Goal: Transaction & Acquisition: Purchase product/service

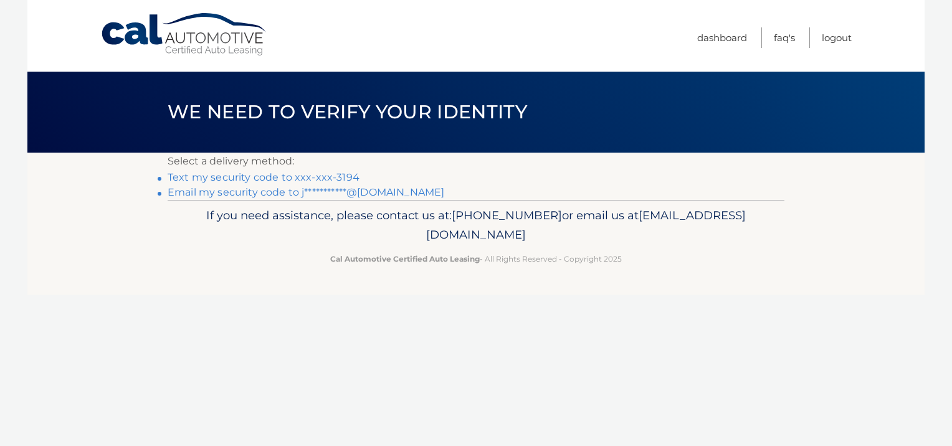
click at [245, 177] on link "Text my security code to xxx-xxx-3194" at bounding box center [264, 177] width 192 height 12
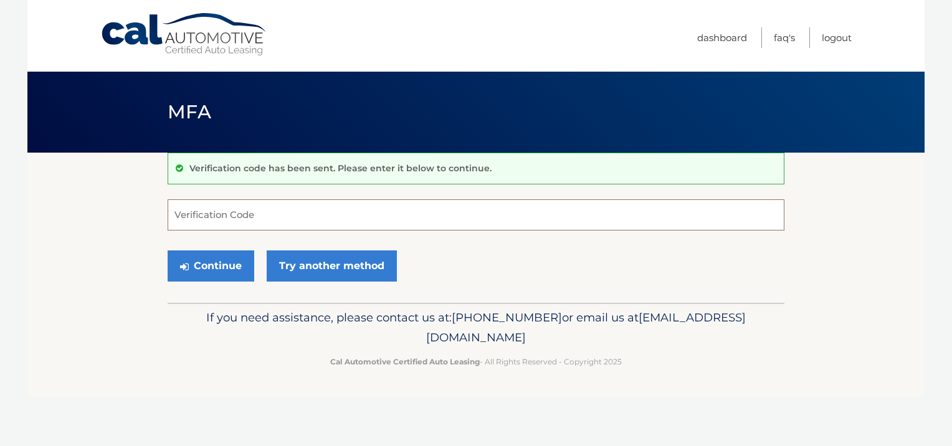
click at [317, 219] on input "Verification Code" at bounding box center [476, 214] width 617 height 31
type input "007589"
click at [223, 262] on button "Continue" at bounding box center [211, 265] width 87 height 31
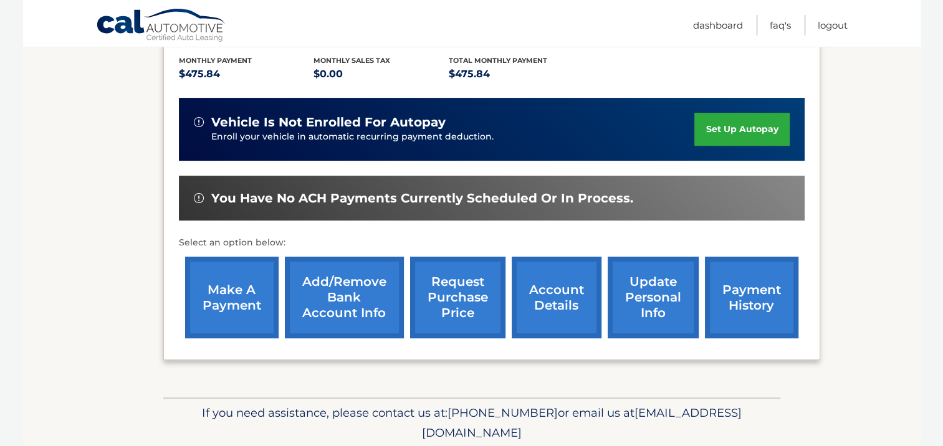
scroll to position [307, 0]
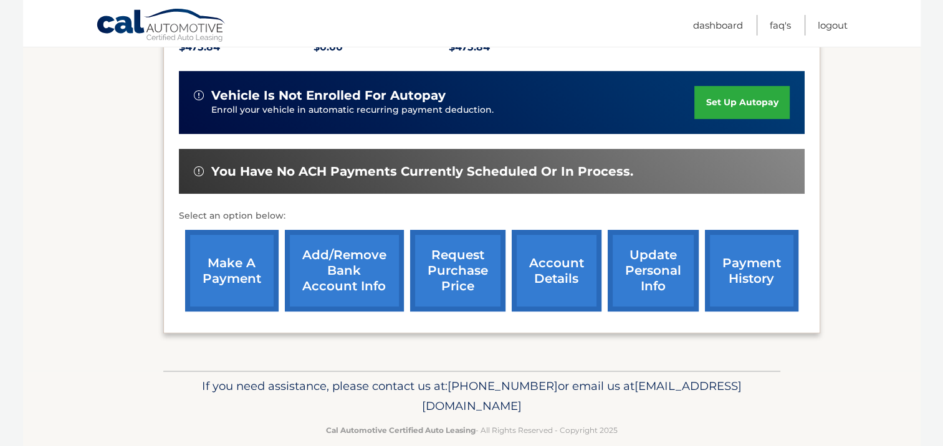
click at [246, 250] on link "make a payment" at bounding box center [231, 271] width 93 height 82
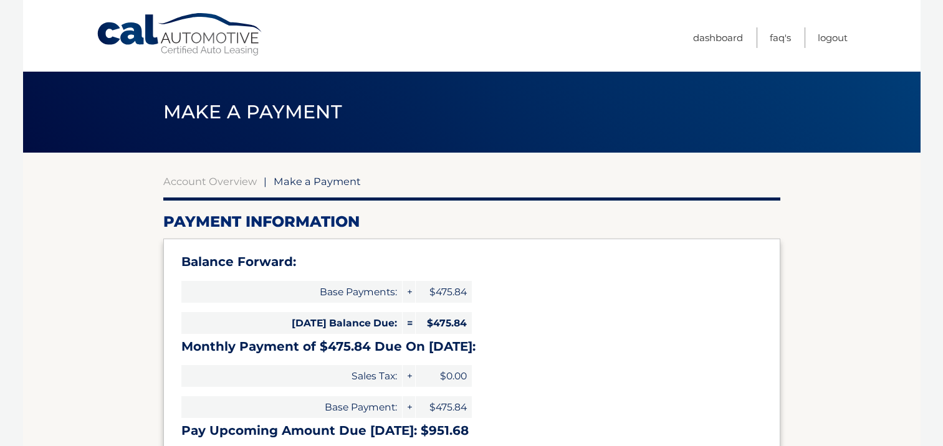
select select "MmJkMjJlMDQtOTdjOC00M2U2LThiYzAtOGRlMDIwMmVlMjUx"
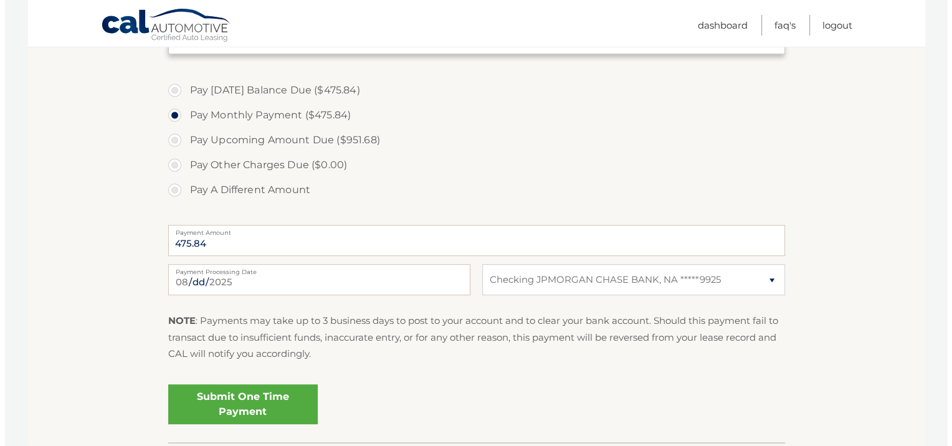
scroll to position [436, 0]
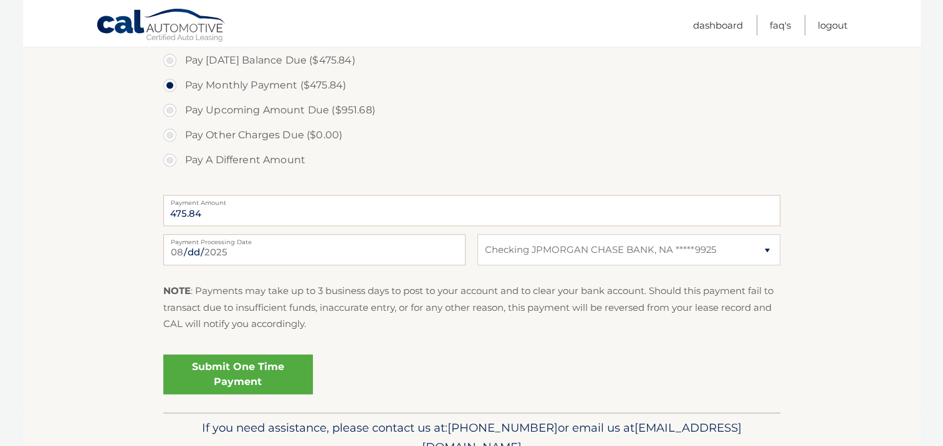
click at [237, 371] on link "Submit One Time Payment" at bounding box center [238, 375] width 150 height 40
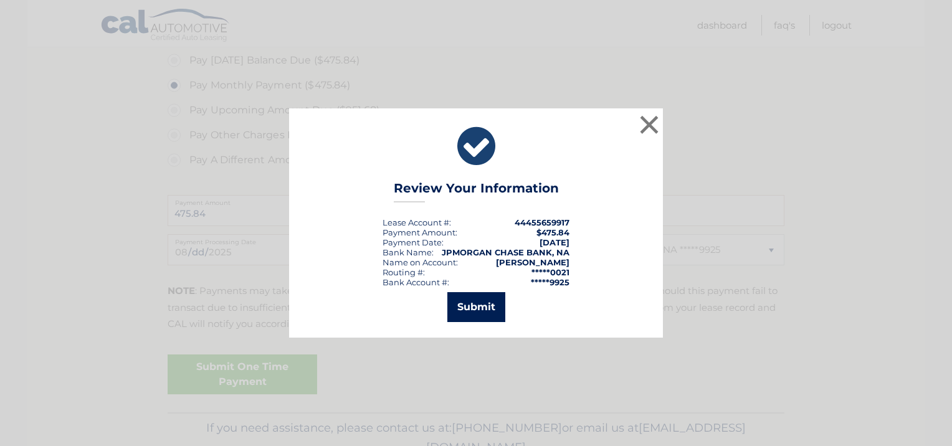
click at [489, 305] on button "Submit" at bounding box center [476, 307] width 58 height 30
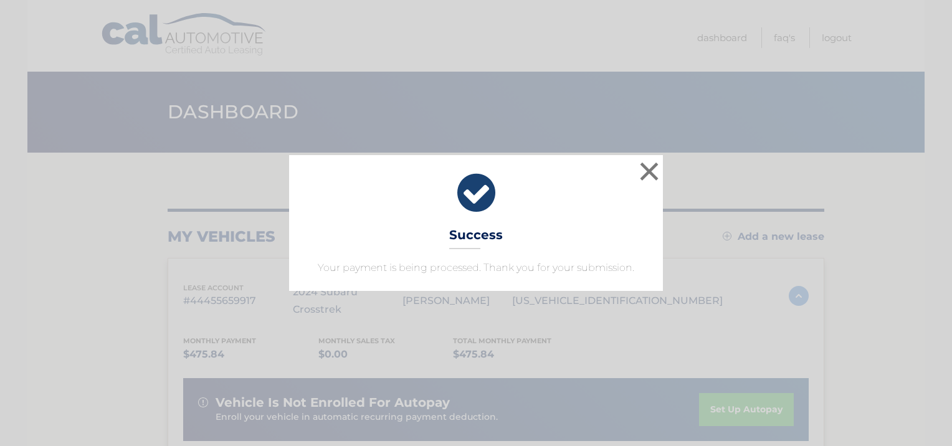
click at [665, 174] on div "× Success Your payment is being processed. Thank you for your submission." at bounding box center [476, 223] width 942 height 136
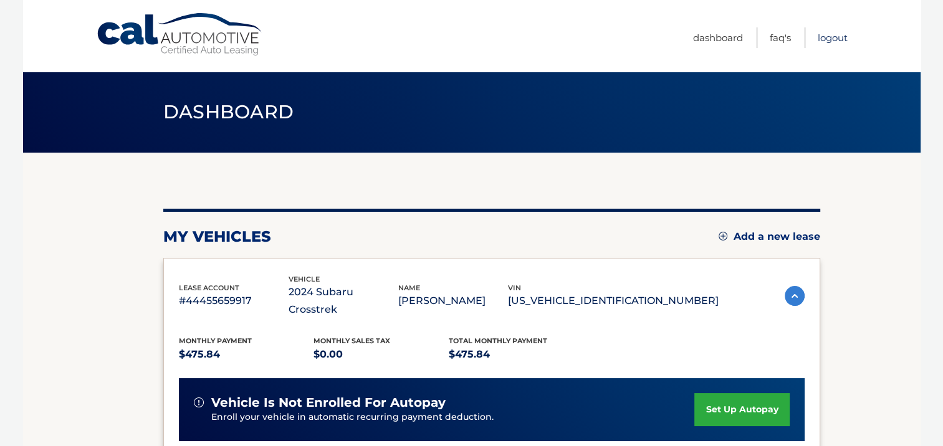
click at [836, 36] on link "Logout" at bounding box center [833, 37] width 30 height 21
